Goal: Task Accomplishment & Management: Use online tool/utility

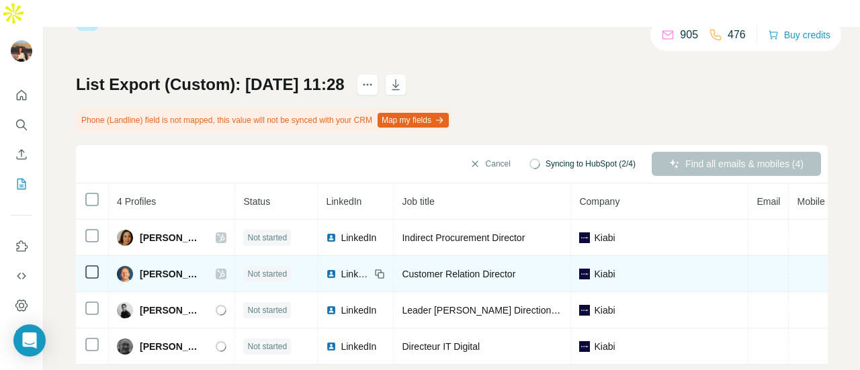
scroll to position [0, 225]
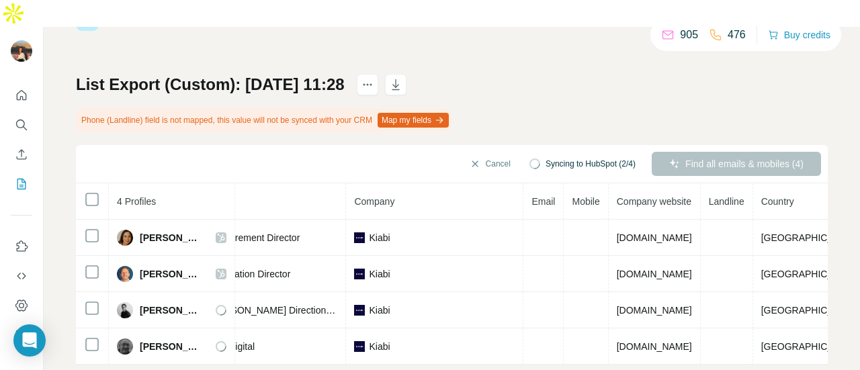
click at [710, 152] on div "Find all emails & mobiles (4)" at bounding box center [736, 164] width 169 height 24
click at [460, 152] on button "Cancel" at bounding box center [490, 164] width 60 height 24
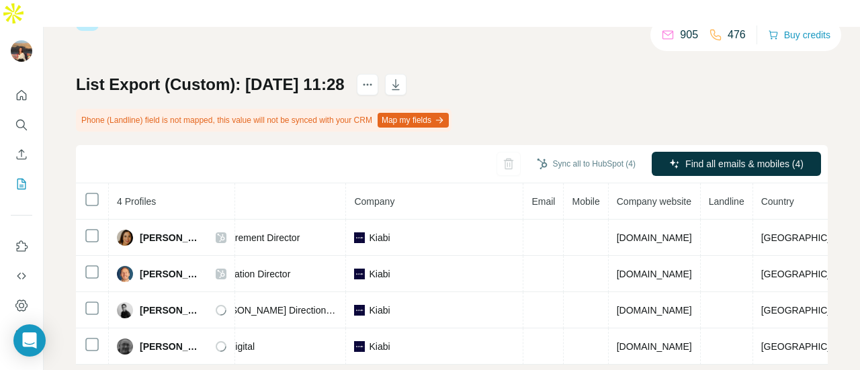
scroll to position [0, 222]
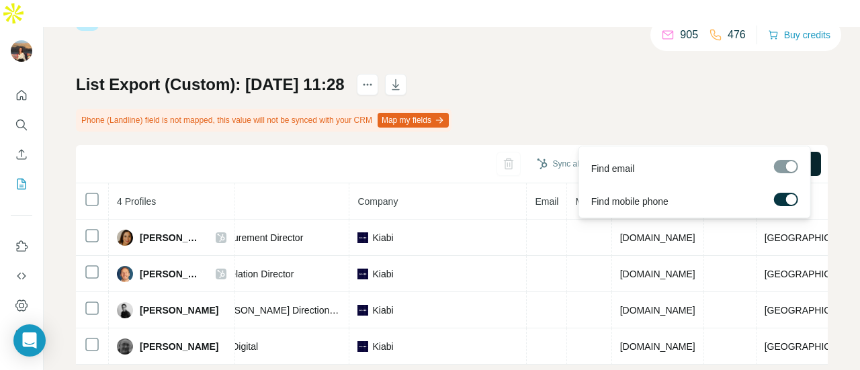
click at [686, 157] on span "Find all emails & mobiles (4)" at bounding box center [745, 163] width 118 height 13
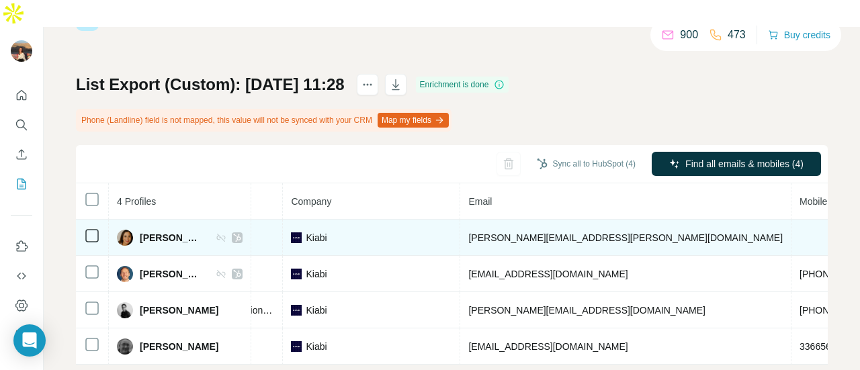
scroll to position [0, 305]
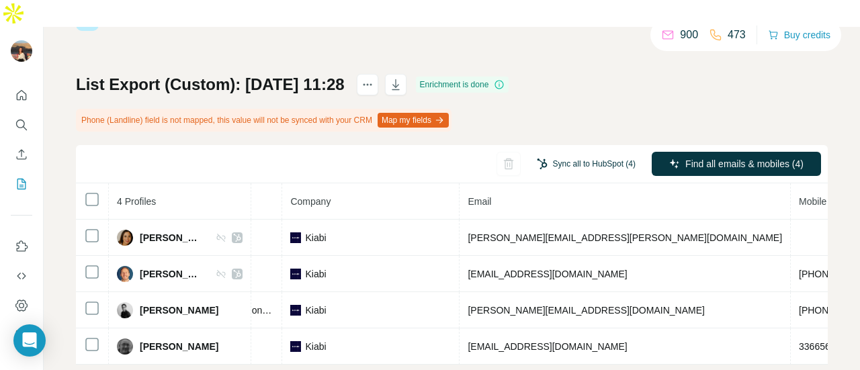
click at [587, 154] on button "Sync all to HubSpot (4)" at bounding box center [587, 164] width 118 height 20
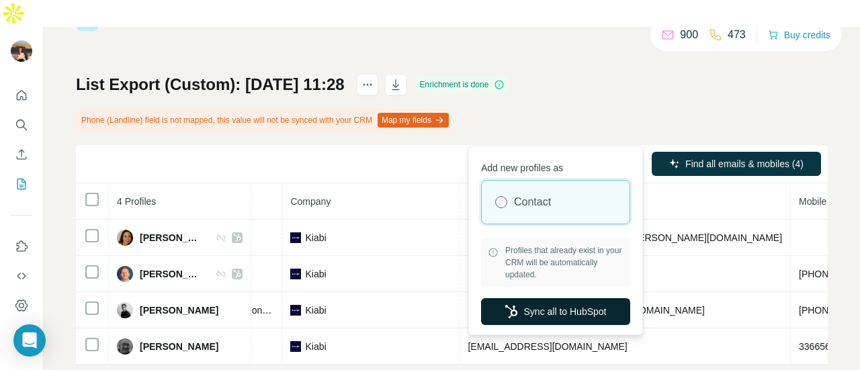
click at [544, 306] on button "Sync all to HubSpot" at bounding box center [555, 311] width 149 height 27
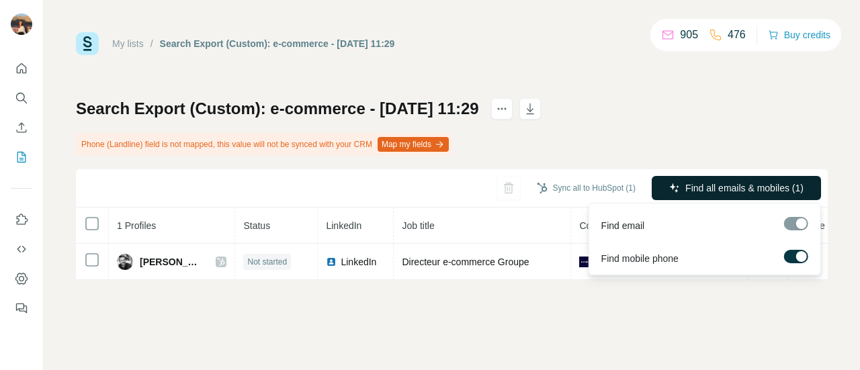
click at [686, 186] on span "Find all emails & mobiles (1)" at bounding box center [745, 187] width 118 height 13
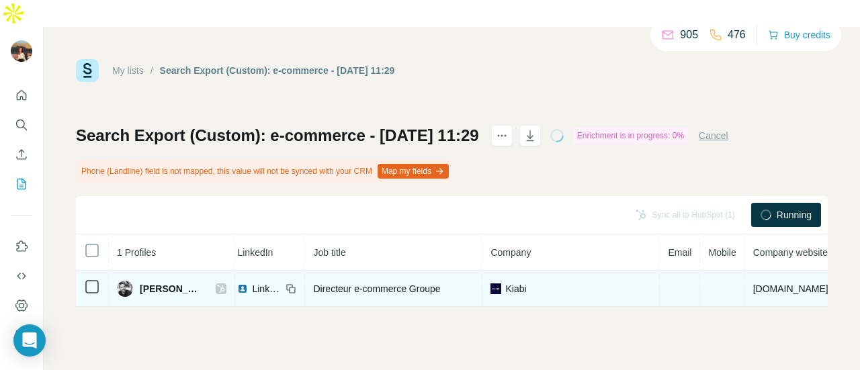
scroll to position [0, 89]
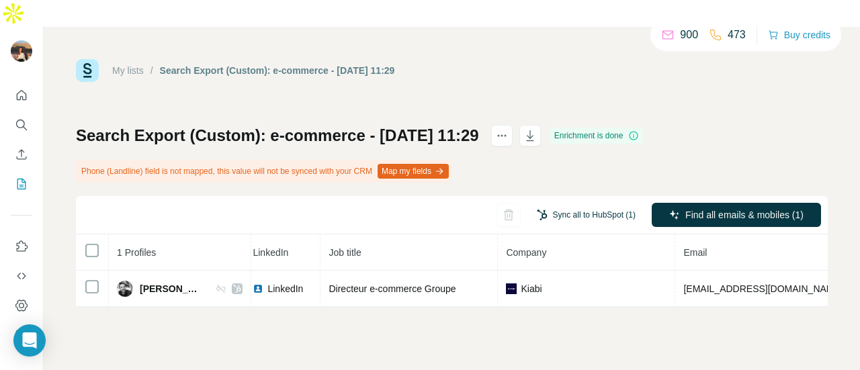
click at [570, 205] on button "Sync all to HubSpot (1)" at bounding box center [587, 215] width 118 height 20
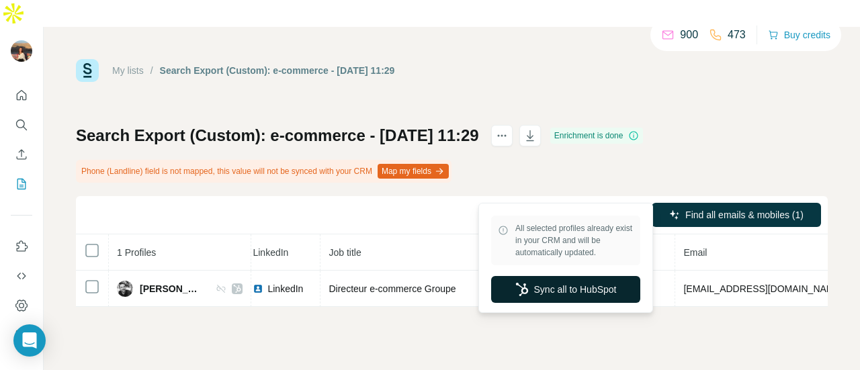
click at [517, 286] on icon "button" at bounding box center [522, 289] width 12 height 13
